Goal: Task Accomplishment & Management: Use online tool/utility

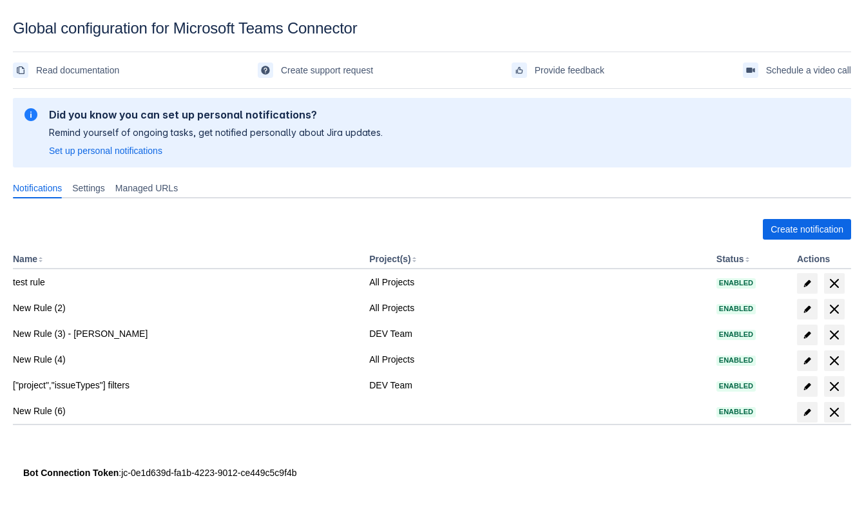
scroll to position [19, 0]
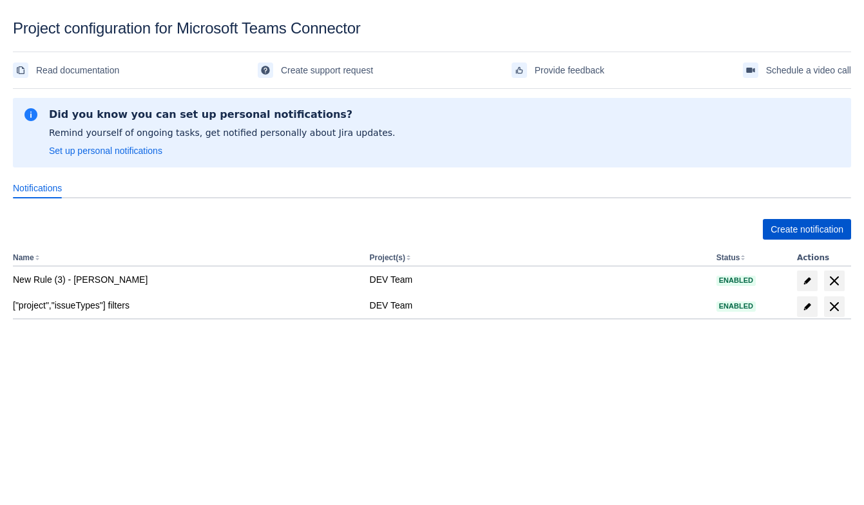
click at [811, 221] on span "Create notification" at bounding box center [806, 229] width 73 height 21
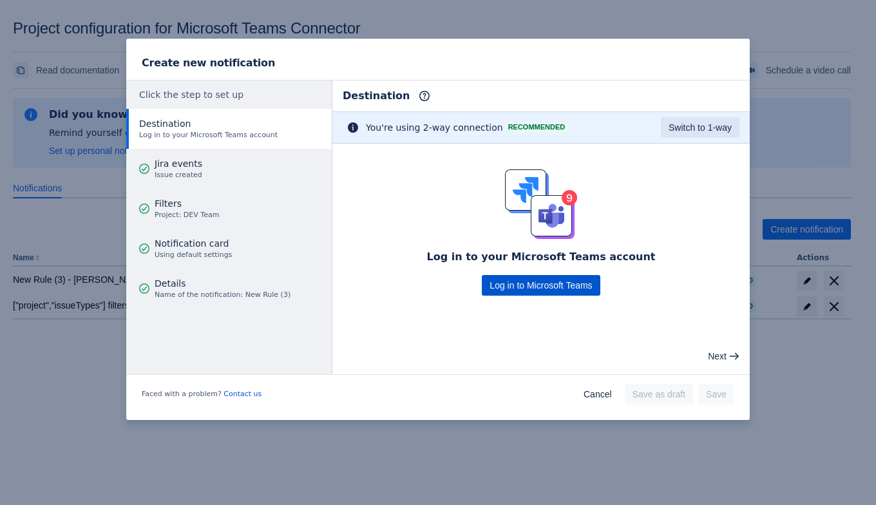
click at [517, 286] on span "Log in to Microsoft Teams" at bounding box center [540, 285] width 102 height 21
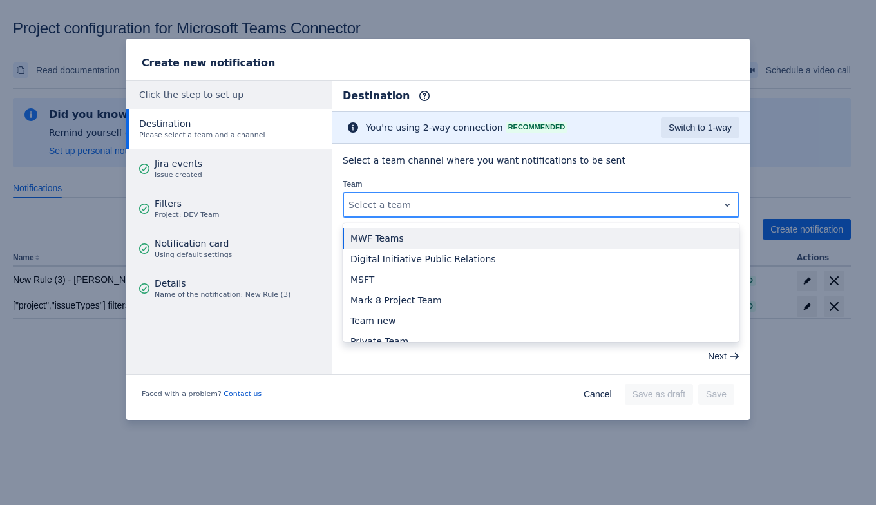
click at [449, 215] on div "Select a team" at bounding box center [541, 205] width 397 height 26
click at [424, 243] on div "MWF Teams" at bounding box center [541, 238] width 397 height 21
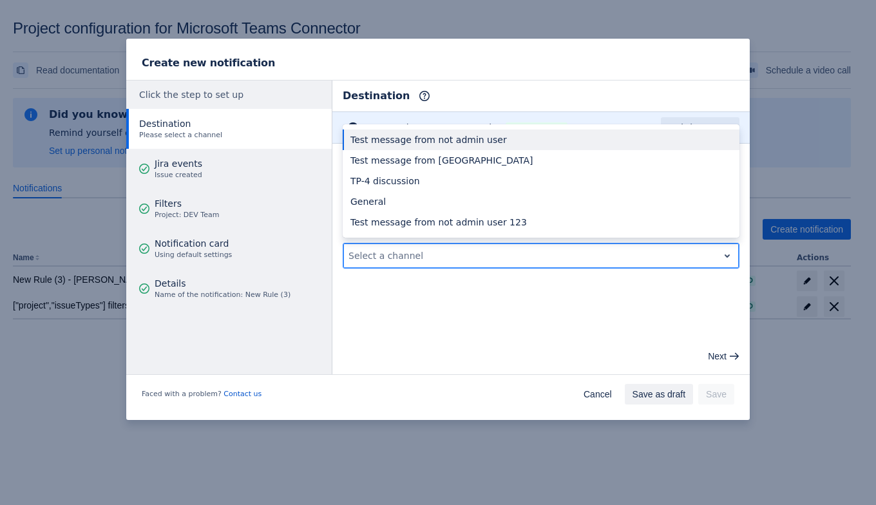
click at [429, 256] on div at bounding box center [530, 255] width 364 height 15
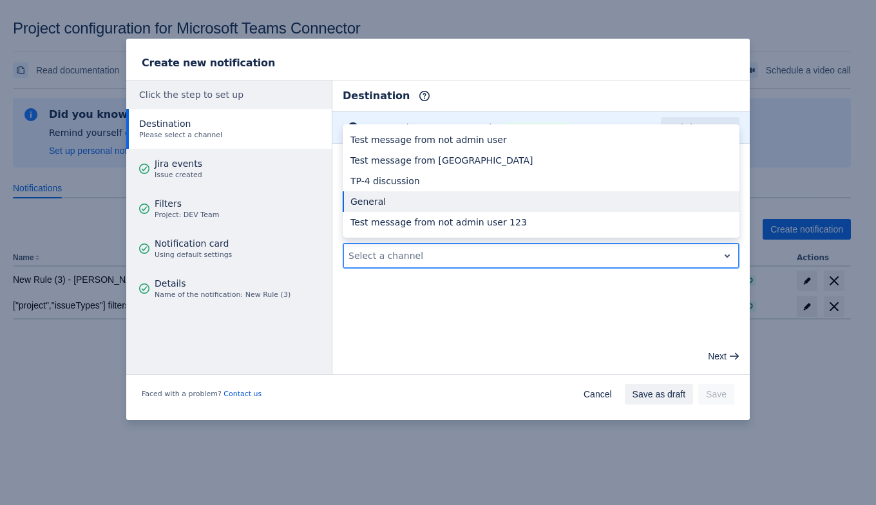
click at [423, 200] on div "General" at bounding box center [541, 201] width 397 height 21
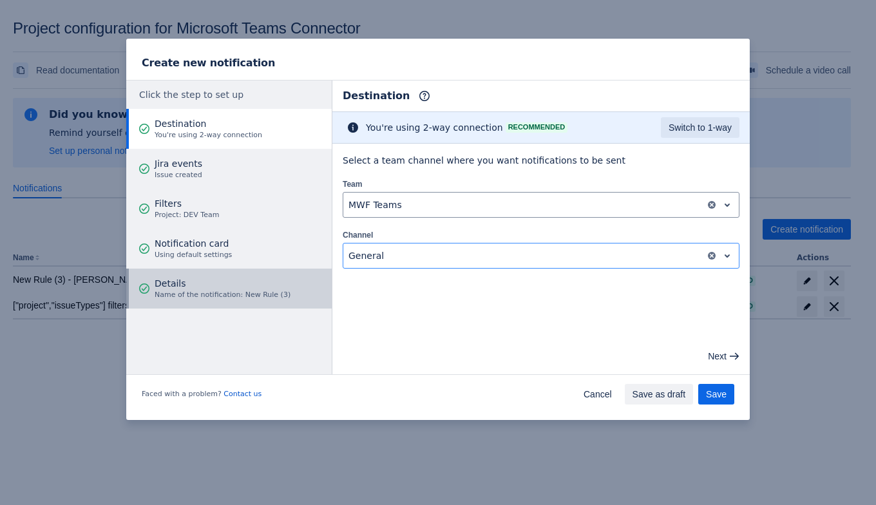
click at [202, 293] on span "Name of the notification: New Rule (3)" at bounding box center [223, 295] width 136 height 10
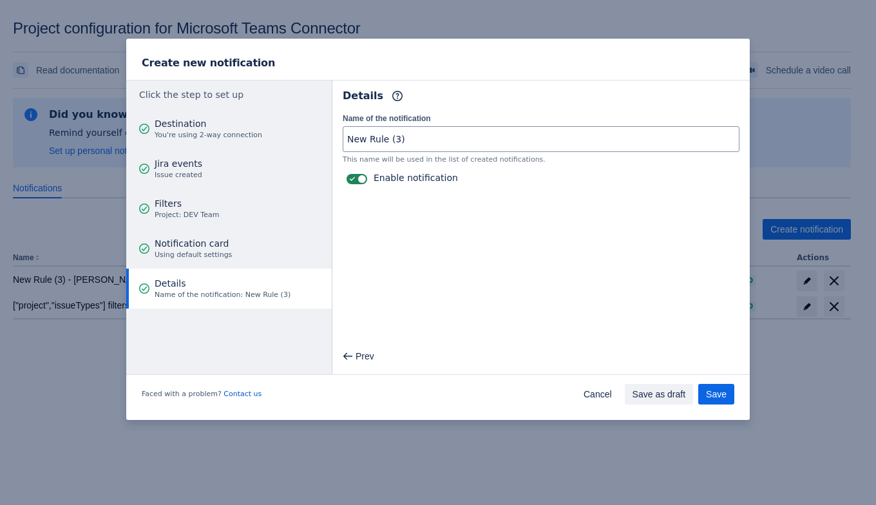
click at [406, 123] on div "Name of the notification New Rule (3) This name will be used in the list of cre…" at bounding box center [540, 149] width 417 height 77
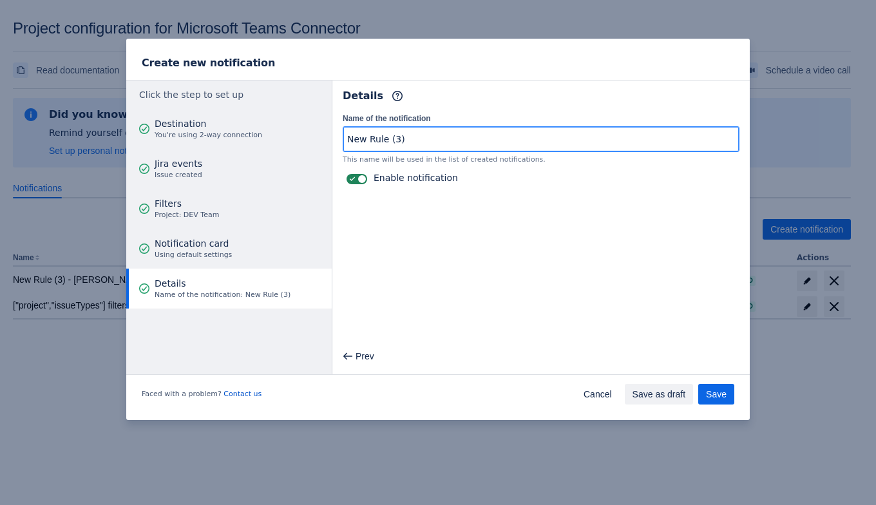
click at [407, 135] on input "New Rule (3)" at bounding box center [540, 139] width 395 height 23
type input "New Rule (3) - project level"
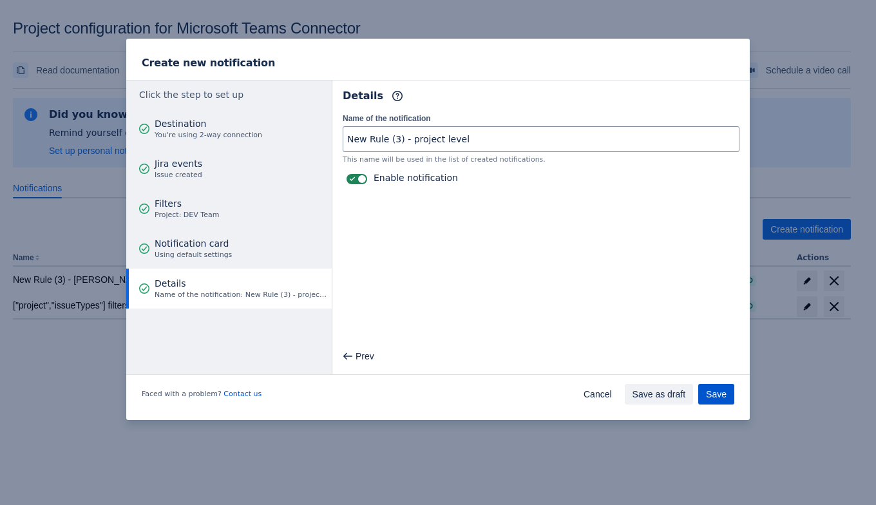
click at [717, 393] on span "Save" at bounding box center [716, 394] width 21 height 21
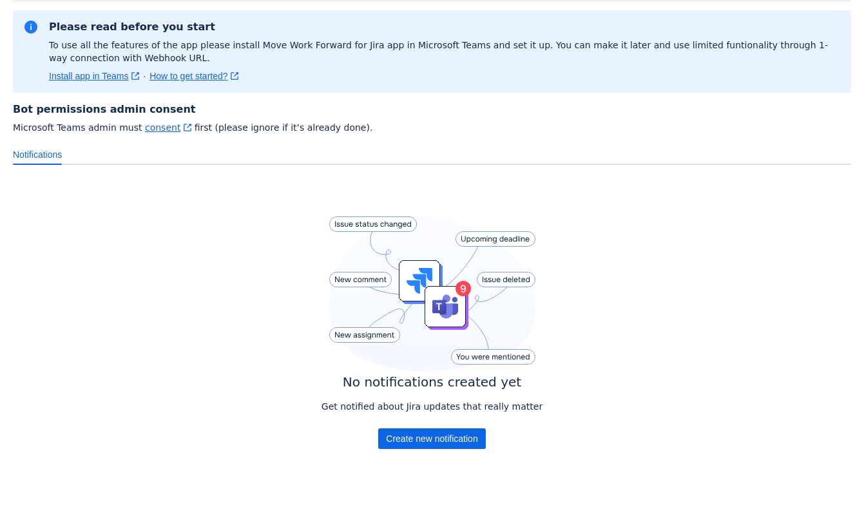
scroll to position [113, 0]
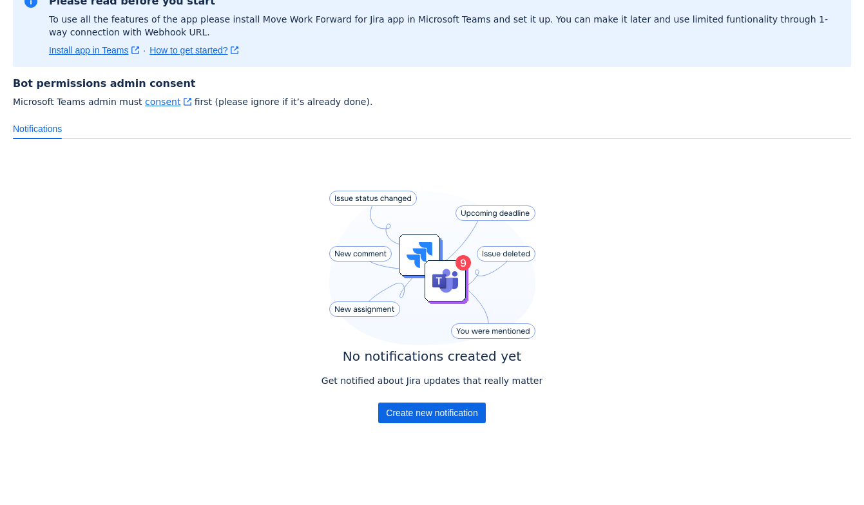
click at [393, 425] on div "No notifications created yet Get notified about Jira updates that really matter…" at bounding box center [431, 310] width 221 height 238
click at [399, 414] on span "Create new notification" at bounding box center [431, 412] width 91 height 21
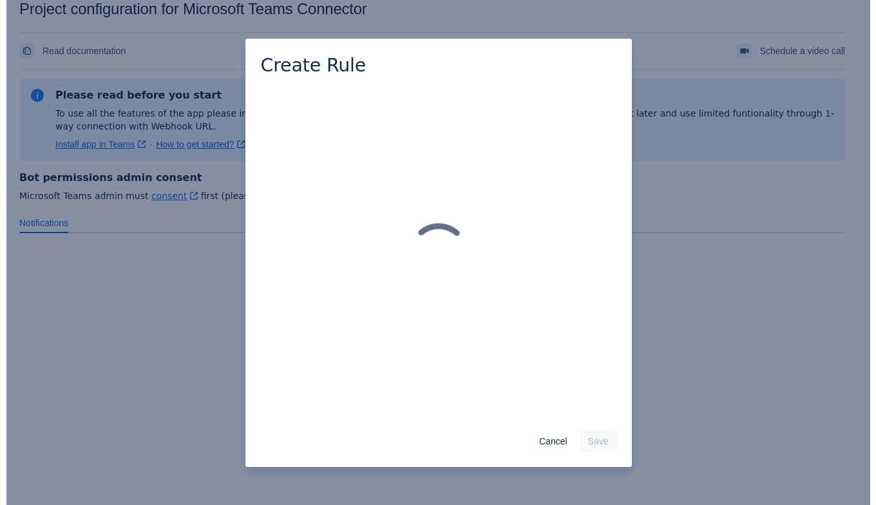
scroll to position [19, 0]
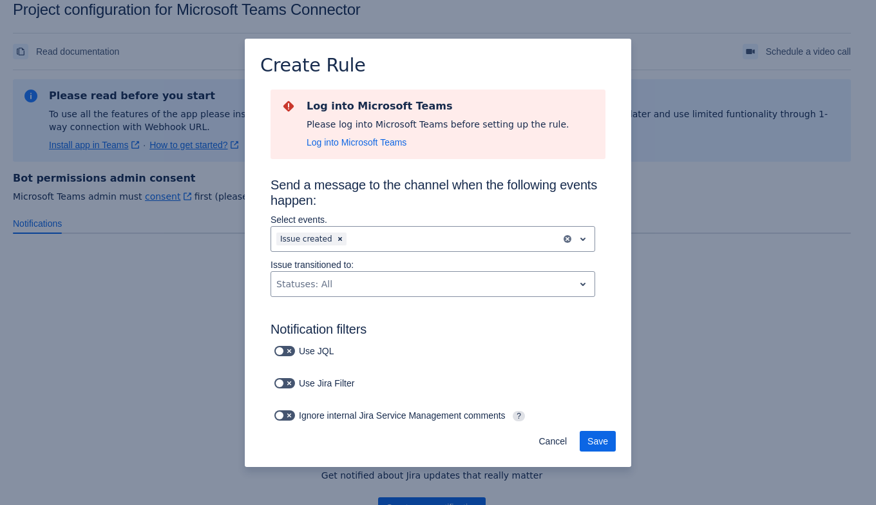
click at [193, 296] on div "Create Rule Log into Microsoft Teams Please log into Microsoft Teams before set…" at bounding box center [438, 252] width 876 height 505
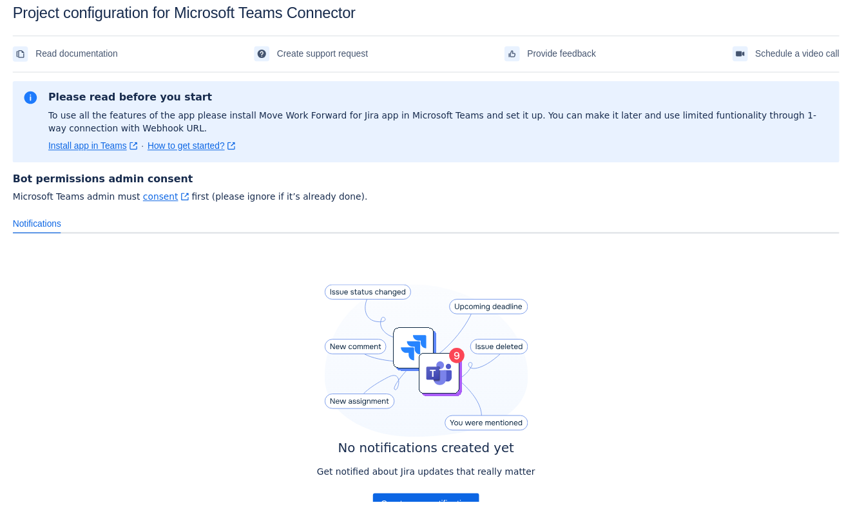
scroll to position [82, 0]
